Goal: Task Accomplishment & Management: Manage account settings

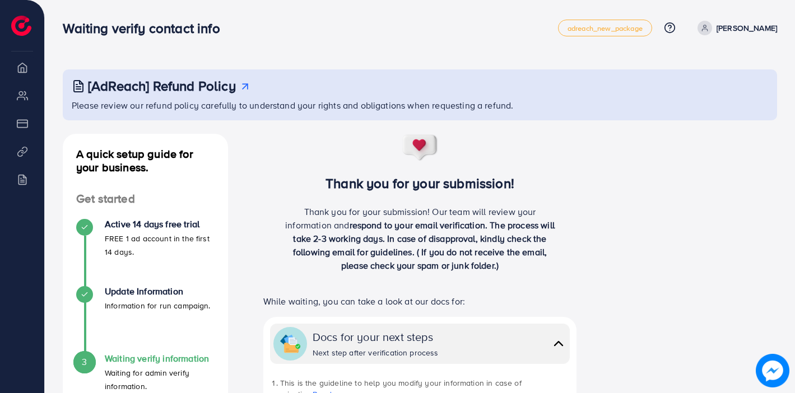
scroll to position [63, 0]
click at [766, 30] on p "[PERSON_NAME]" at bounding box center [746, 27] width 60 height 13
click at [721, 72] on span "Log out" at bounding box center [709, 66] width 30 height 13
